Goal: Task Accomplishment & Management: Use online tool/utility

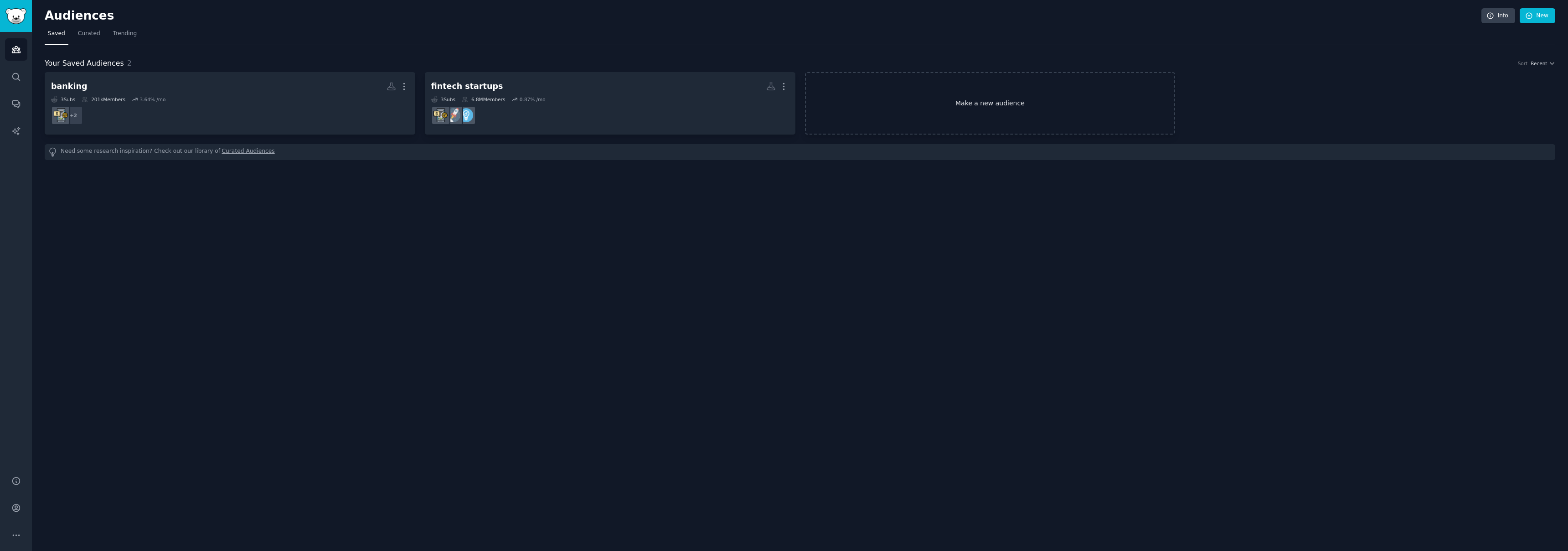
click at [989, 105] on link "Make a new audience" at bounding box center [990, 103] width 371 height 63
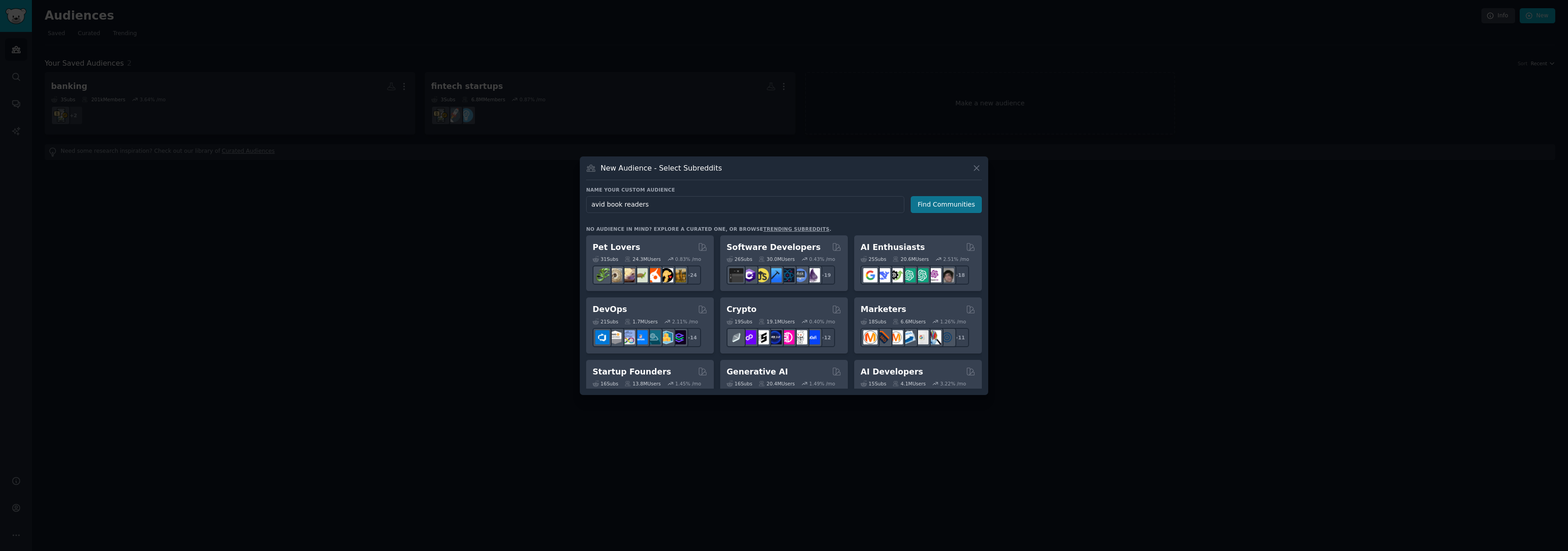
type input "avid book readers"
click at [939, 200] on button "Find Communities" at bounding box center [946, 205] width 71 height 17
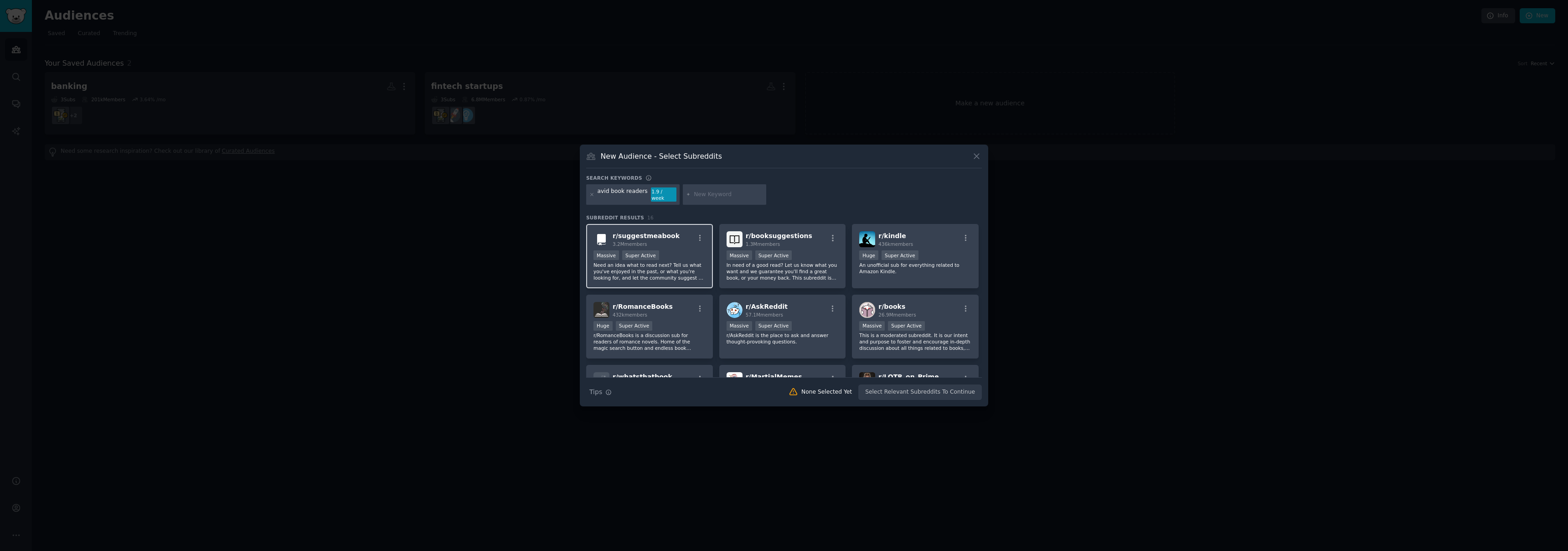
click at [674, 246] on div "r/ suggestmeabook 3.2M members Massive Super Active Need an idea what to read n…" at bounding box center [649, 256] width 127 height 65
click at [816, 250] on div ">= 95th percentile for submissions / day Massive Super Active" at bounding box center [783, 256] width 112 height 12
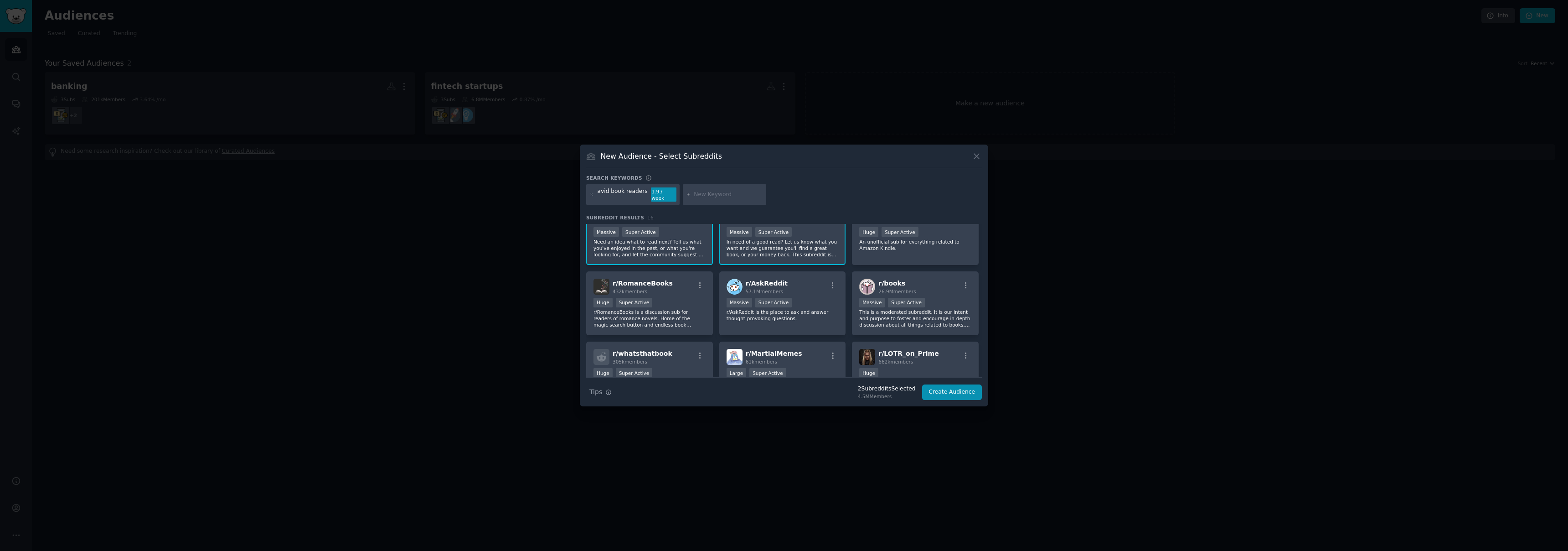
scroll to position [46, 0]
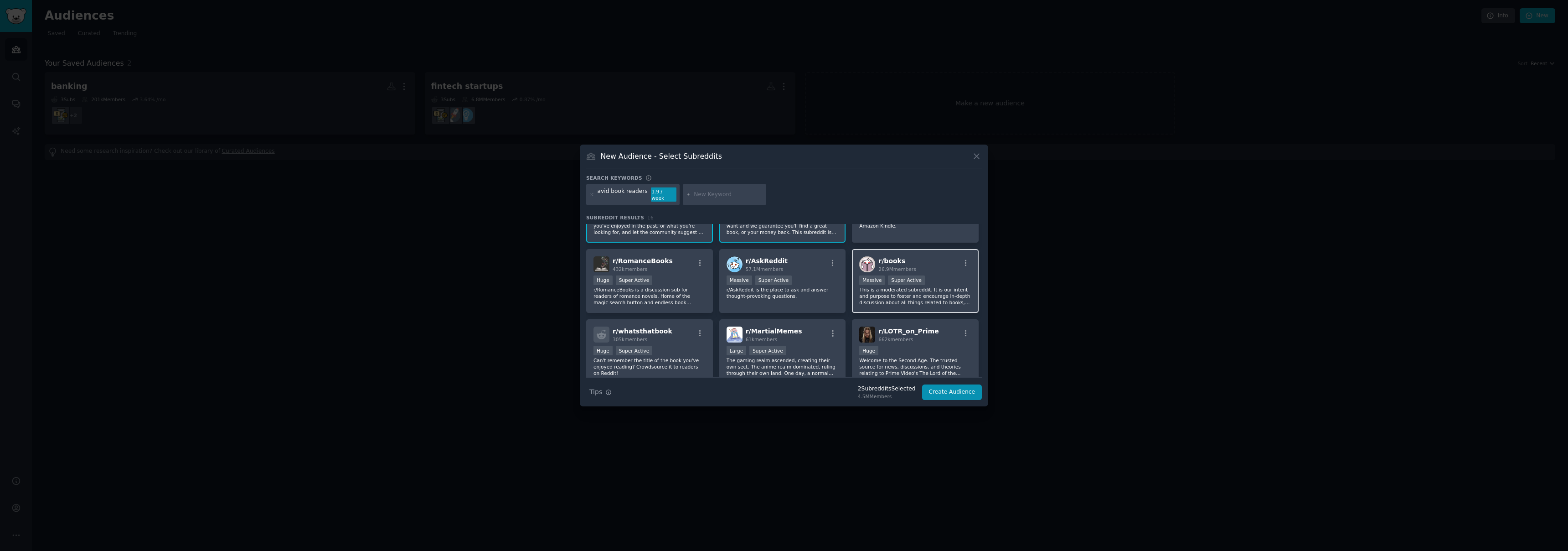
click at [935, 264] on div "r/ books 26.9M members" at bounding box center [915, 264] width 112 height 16
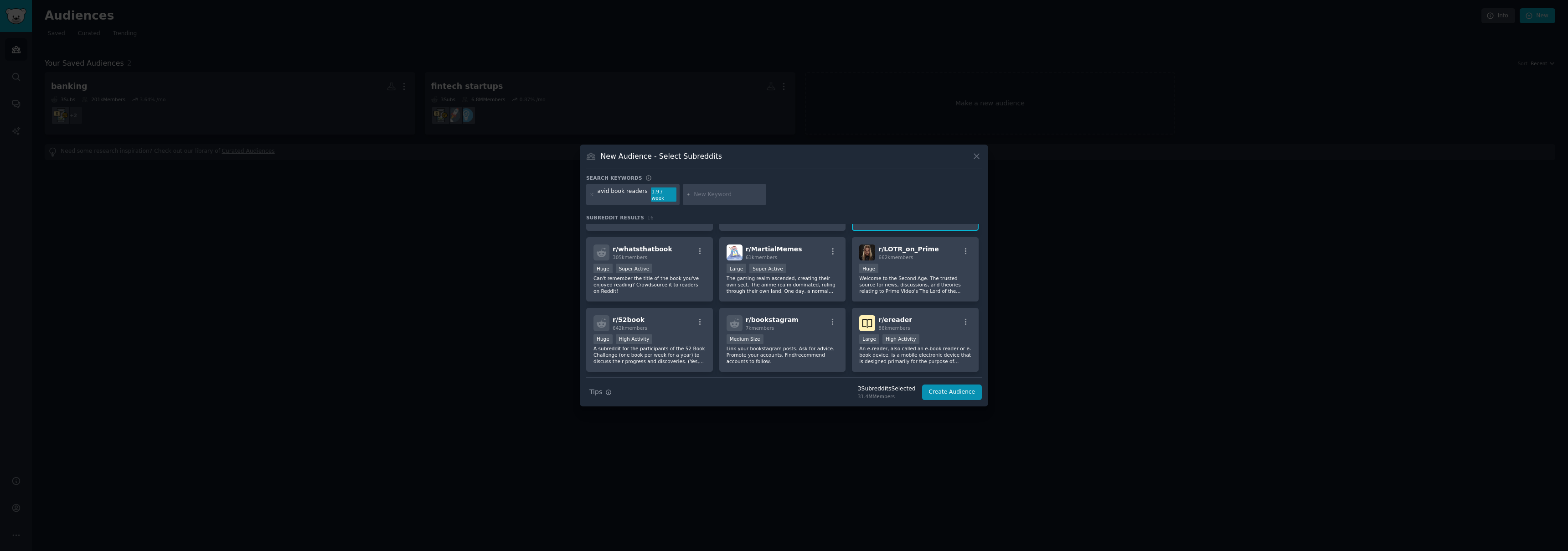
scroll to position [133, 0]
click at [788, 322] on div "r/ bookstagram 7k members Medium Size Link your bookstagram posts. Ask for advi…" at bounding box center [783, 334] width 127 height 65
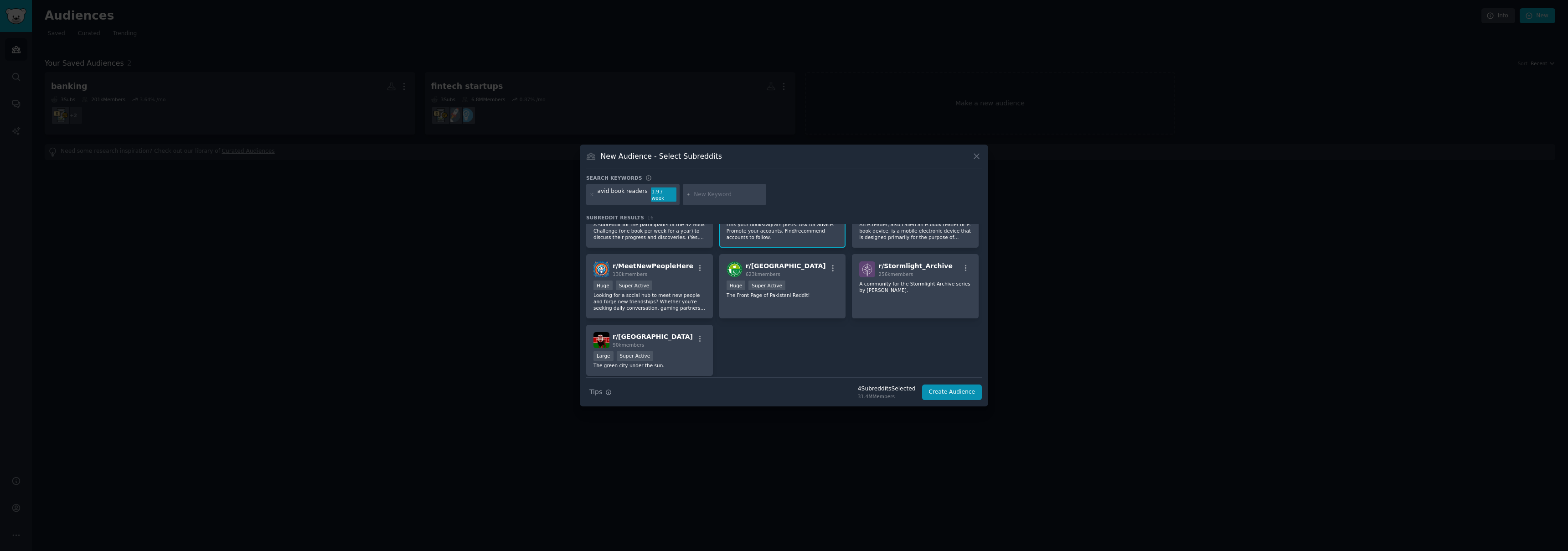
scroll to position [258, 0]
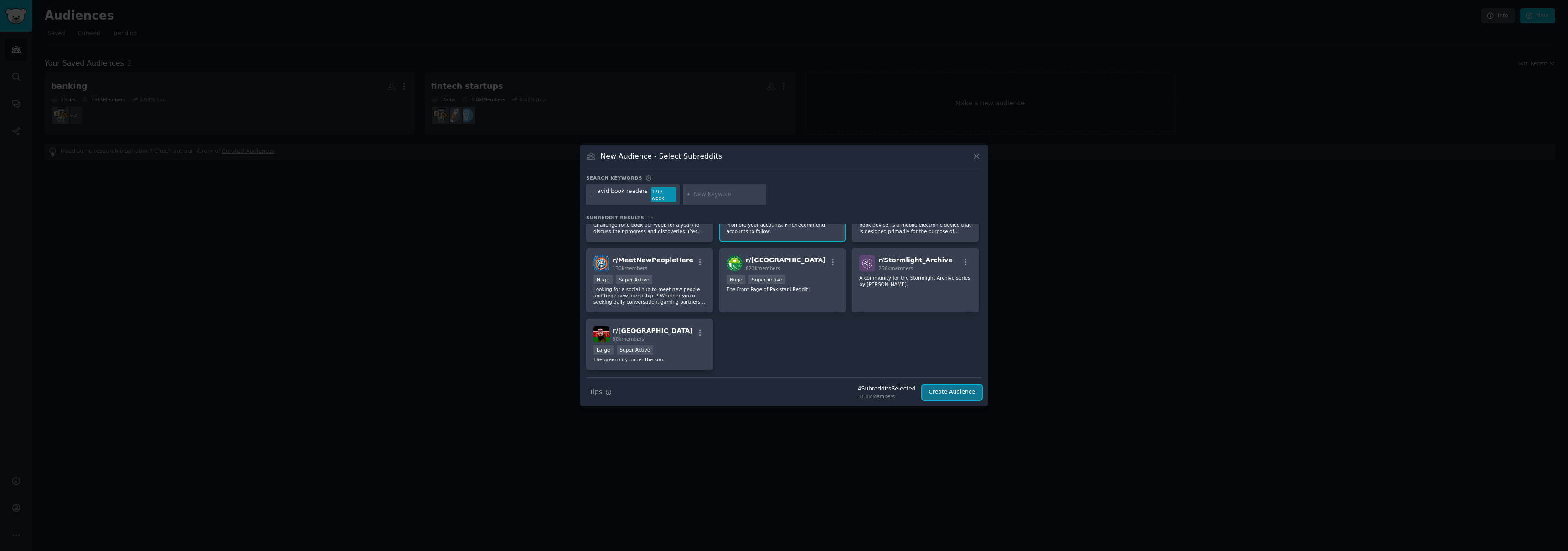
click at [963, 387] on button "Create Audience" at bounding box center [952, 391] width 60 height 15
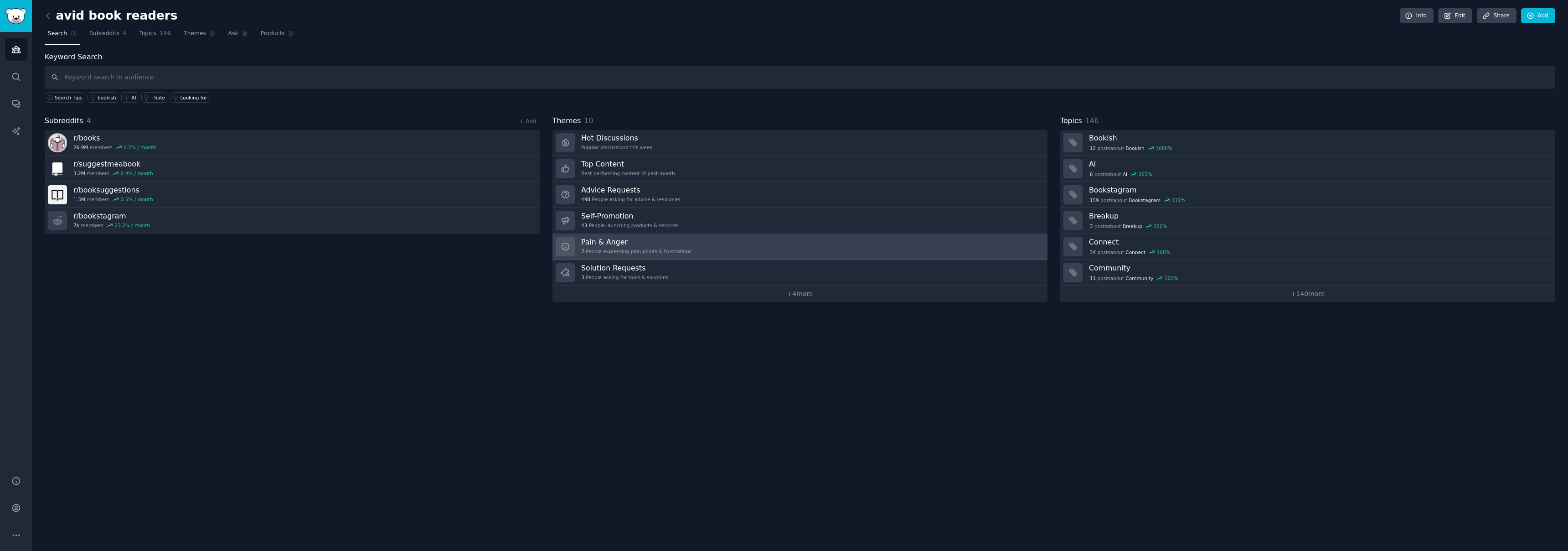
click at [651, 240] on h3 "Pain & Anger" at bounding box center [636, 242] width 110 height 10
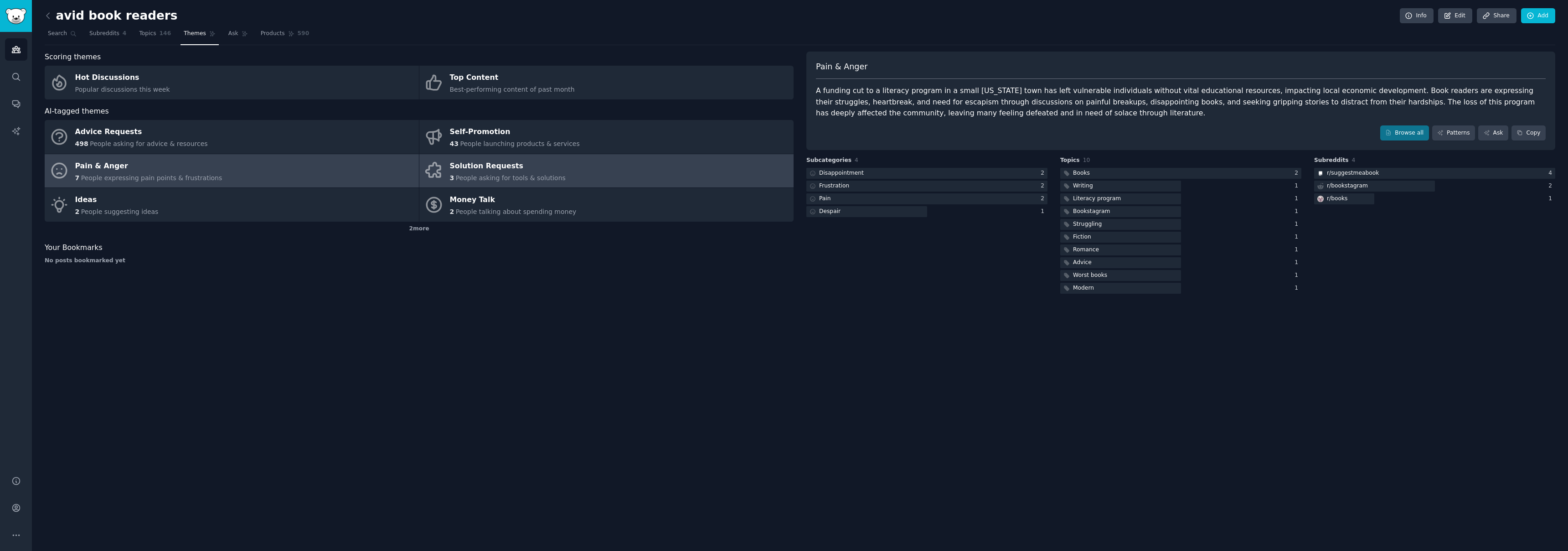
click at [605, 176] on link "Solution Requests 3 People asking for tools & solutions" at bounding box center [606, 170] width 374 height 33
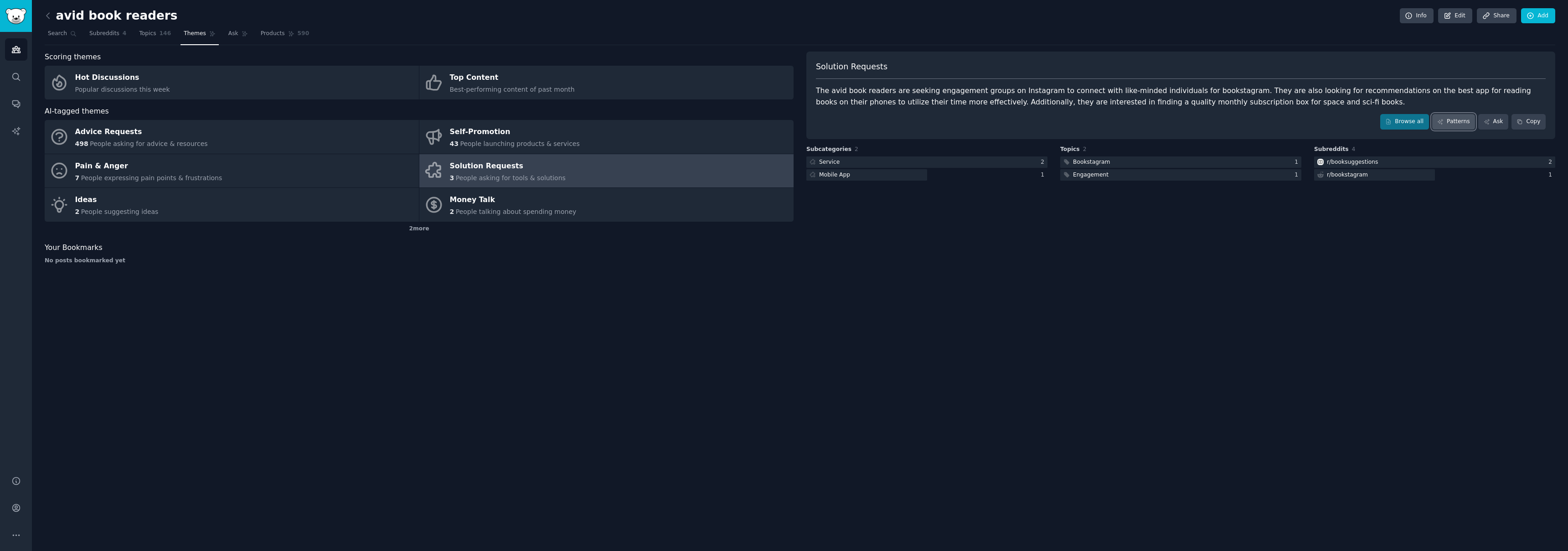
click at [1454, 122] on link "Patterns" at bounding box center [1454, 121] width 43 height 15
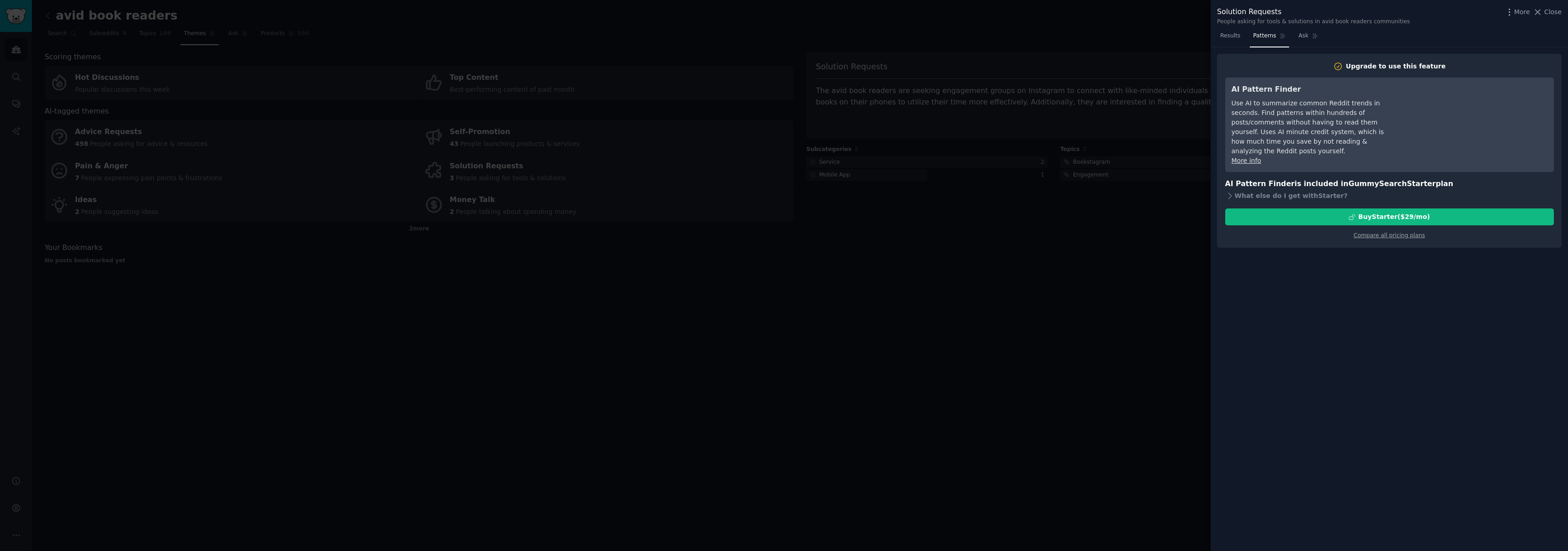
click at [1152, 20] on div at bounding box center [784, 275] width 1568 height 551
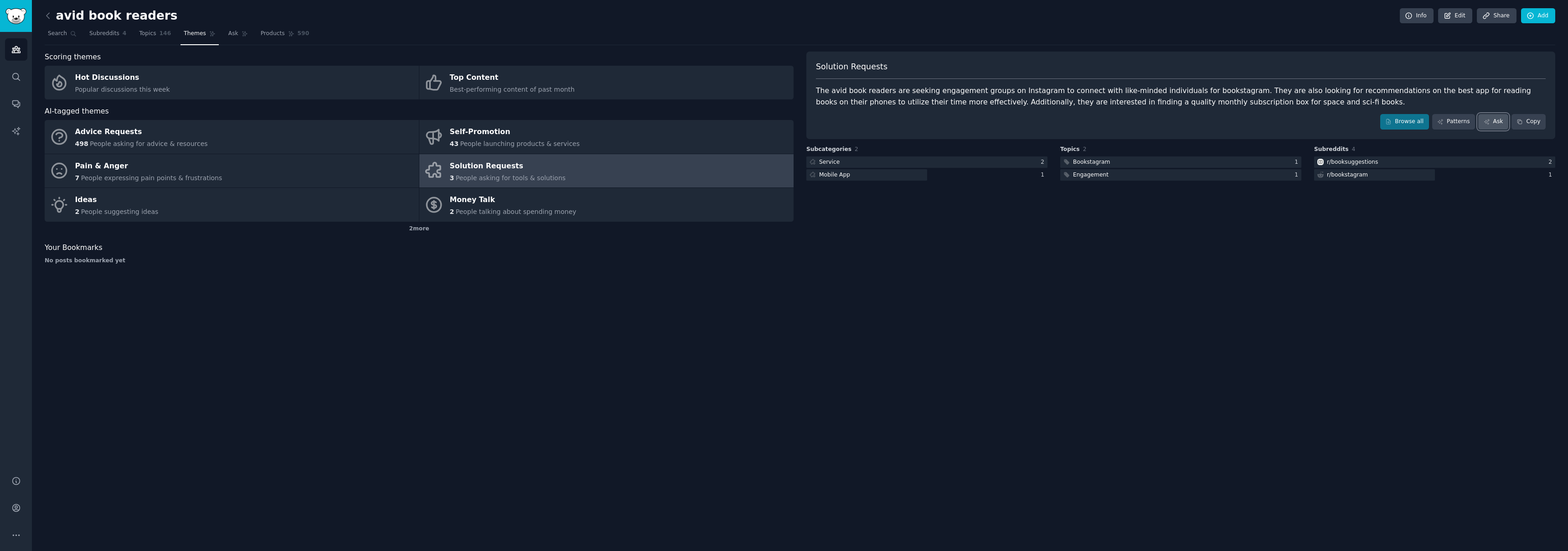
click at [1497, 127] on link "Ask" at bounding box center [1493, 121] width 30 height 15
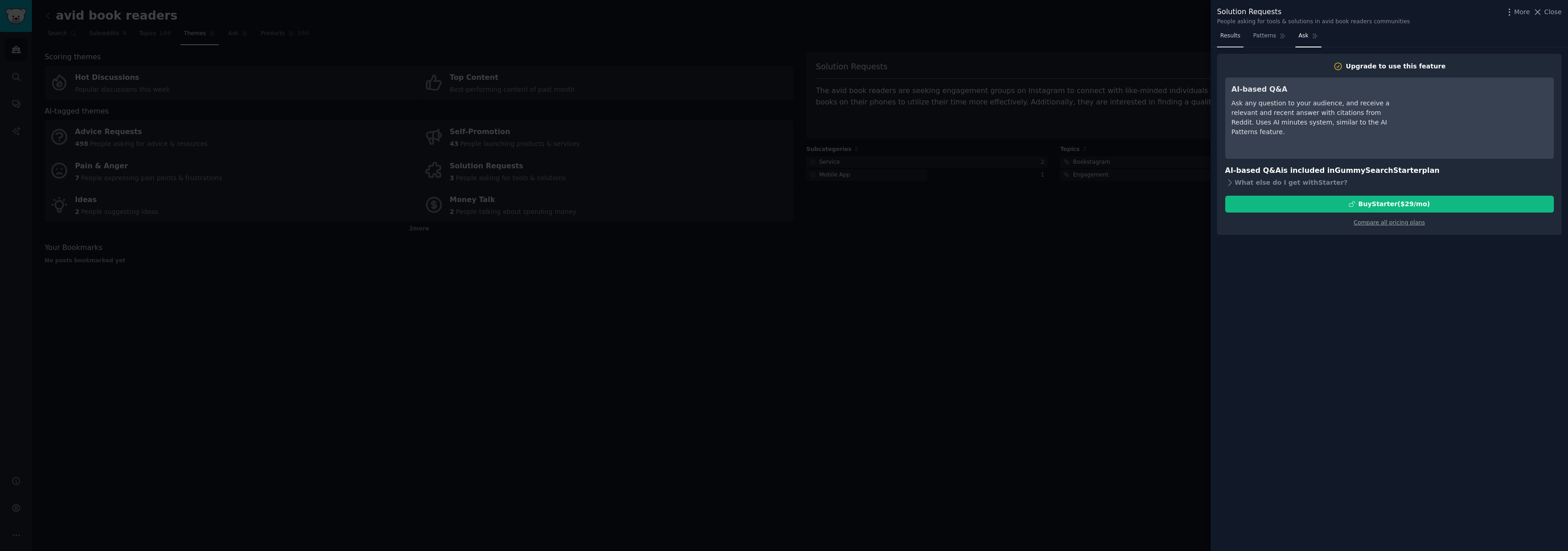
click at [1230, 37] on span "Results" at bounding box center [1230, 35] width 20 height 8
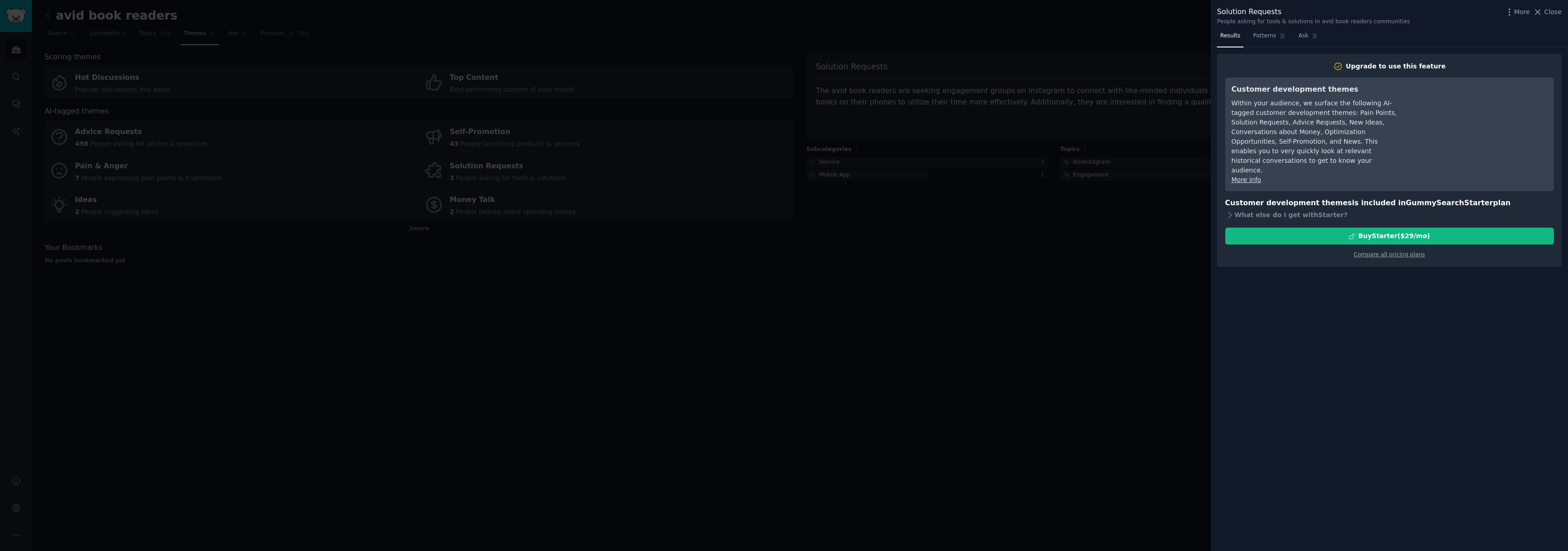
click at [1147, 24] on div at bounding box center [784, 275] width 1568 height 551
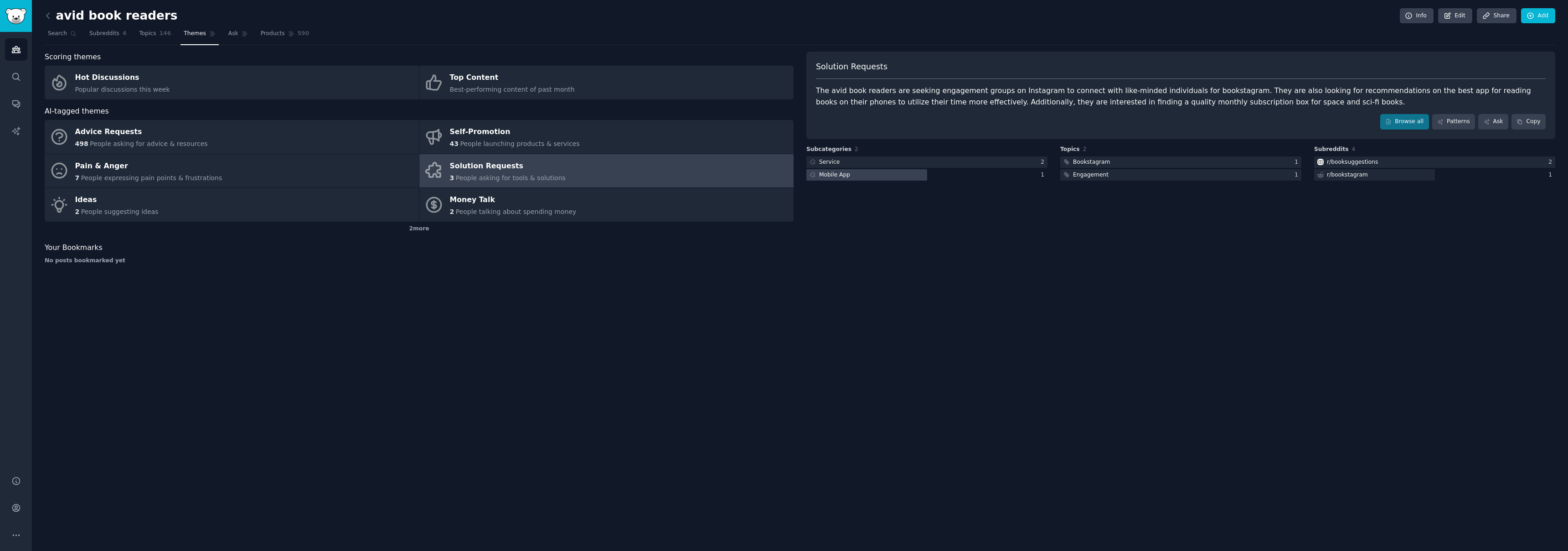
click at [843, 177] on div "Mobile App" at bounding box center [835, 175] width 31 height 8
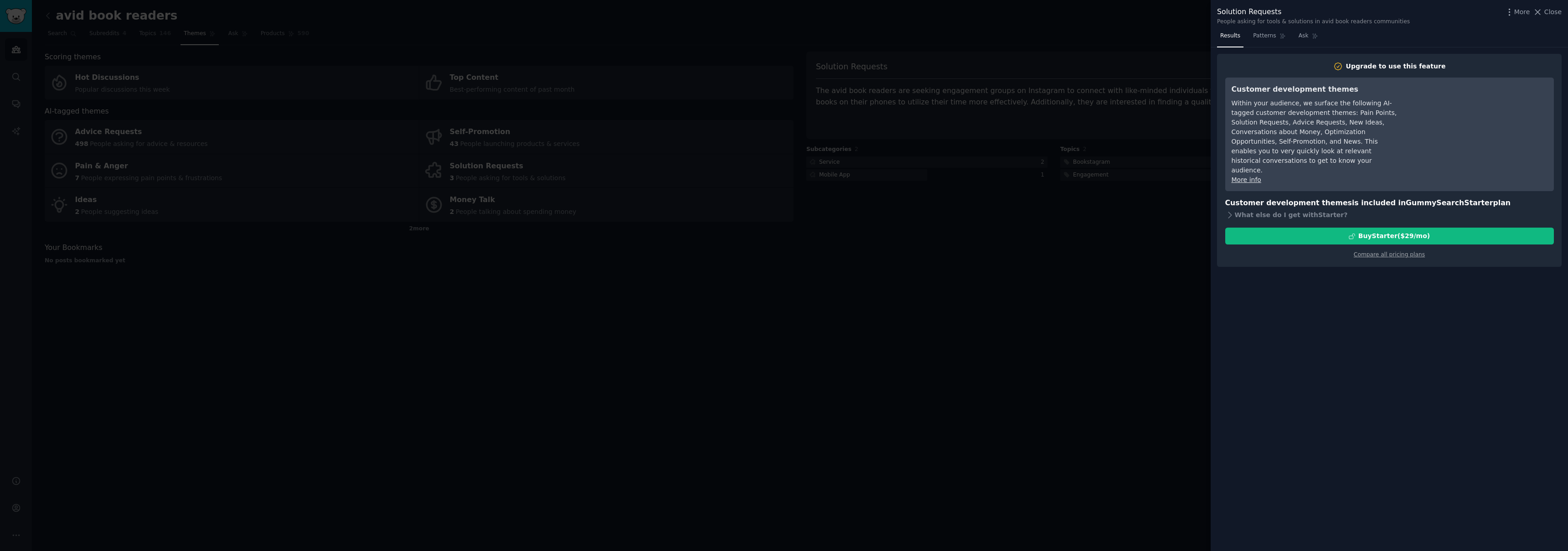
click at [1142, 265] on div at bounding box center [784, 275] width 1568 height 551
